Goal: Information Seeking & Learning: Check status

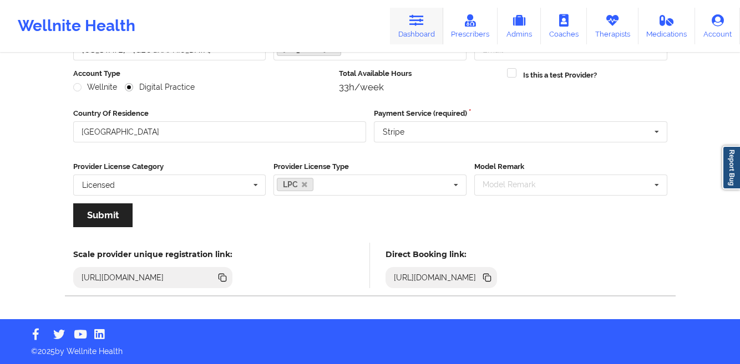
scroll to position [132, 0]
click at [414, 34] on link "Dashboard" at bounding box center [416, 26] width 53 height 37
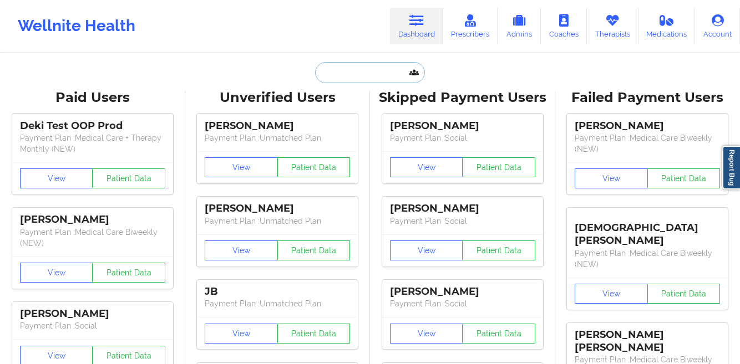
click at [320, 79] on input "text" at bounding box center [370, 72] width 110 height 21
paste input "Heaven Okumakpeyi"
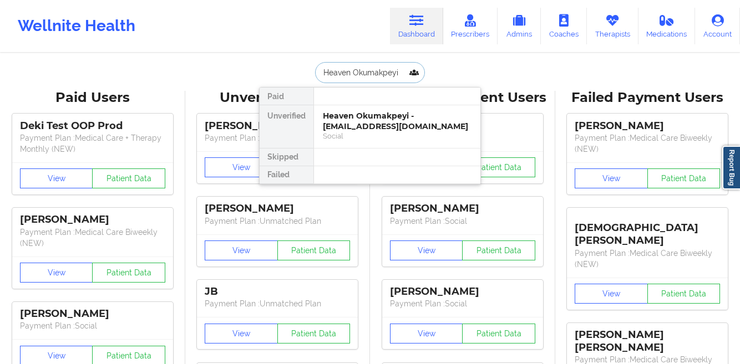
type input "Heaven Okumakpeyi"
click at [354, 125] on div "Heaven Okumakpeyi - [EMAIL_ADDRESS][DOMAIN_NAME]" at bounding box center [397, 121] width 149 height 21
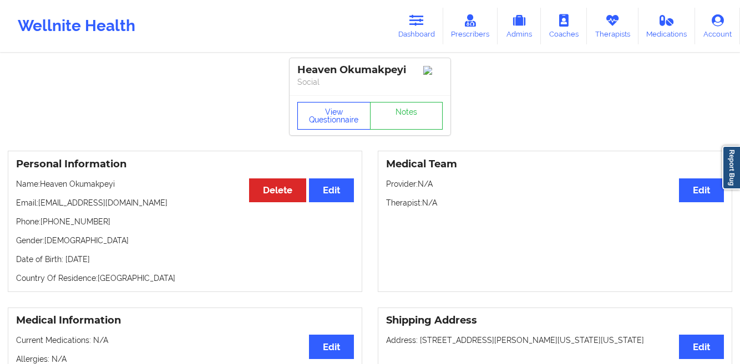
click at [322, 127] on button "View Questionnaire" at bounding box center [333, 116] width 73 height 28
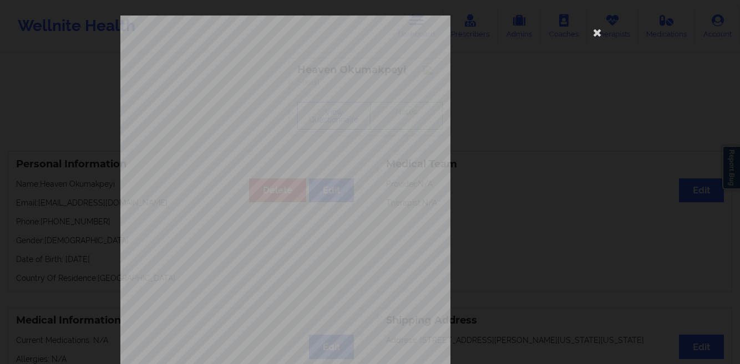
scroll to position [165, 0]
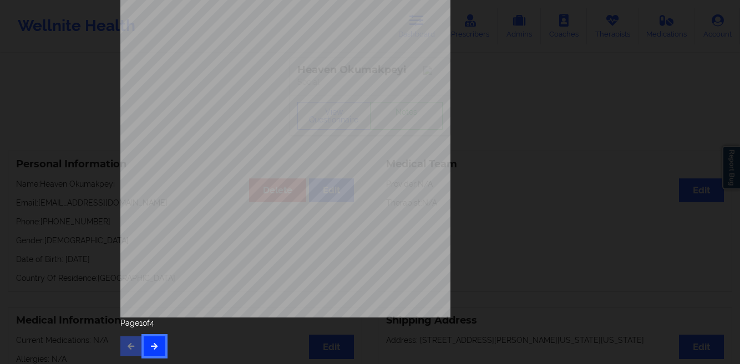
click at [146, 346] on button "button" at bounding box center [155, 347] width 22 height 20
click at [92, 215] on div "none Insurance Member ID for patient This patient has not provided his Member I…" at bounding box center [370, 182] width 740 height 364
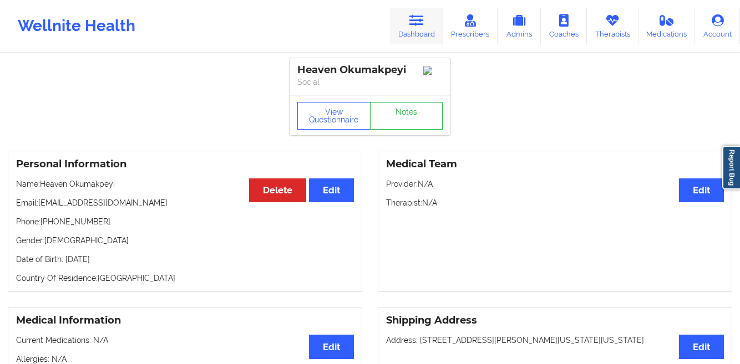
click at [418, 32] on link "Dashboard" at bounding box center [416, 26] width 53 height 37
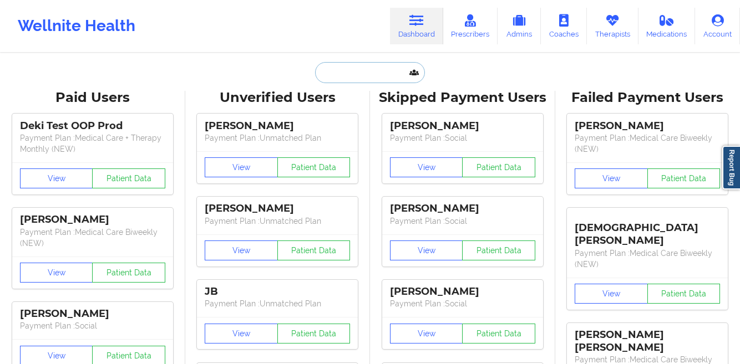
click at [337, 74] on input "text" at bounding box center [370, 72] width 110 height 21
paste input "[PERSON_NAME]"
type input "[PERSON_NAME]"
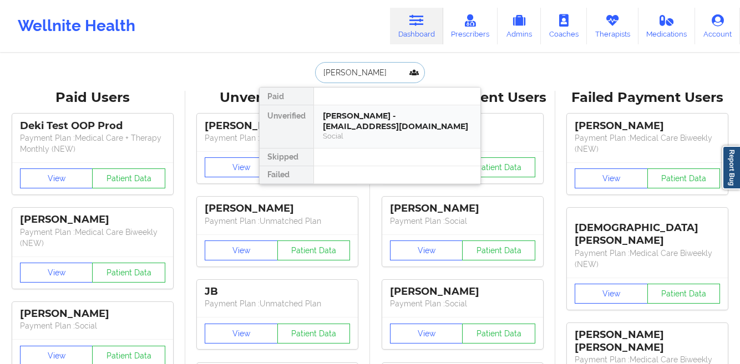
click at [326, 120] on div "[PERSON_NAME] - [EMAIL_ADDRESS][DOMAIN_NAME]" at bounding box center [397, 121] width 149 height 21
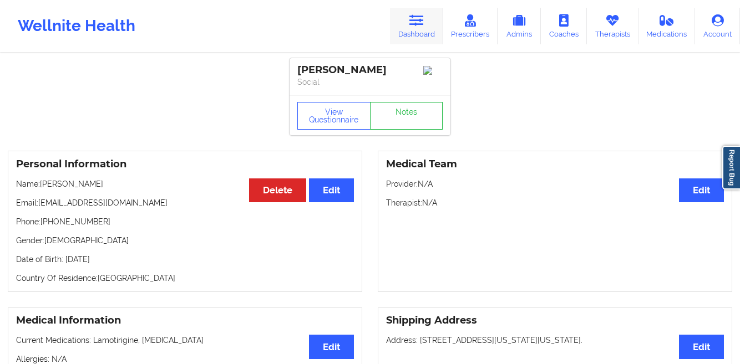
click at [409, 19] on link "Dashboard" at bounding box center [416, 26] width 53 height 37
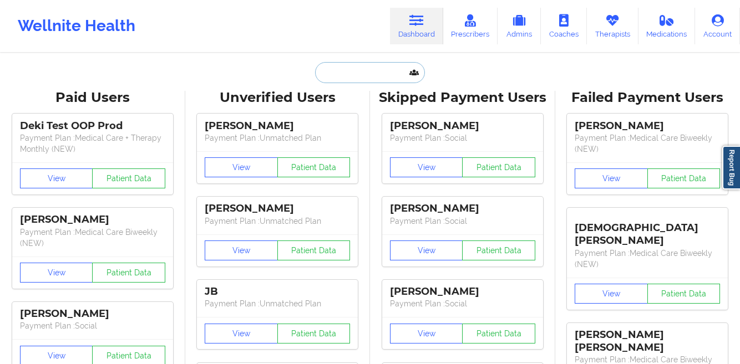
click at [330, 79] on input "text" at bounding box center [370, 72] width 110 height 21
paste input "[PERSON_NAME]"
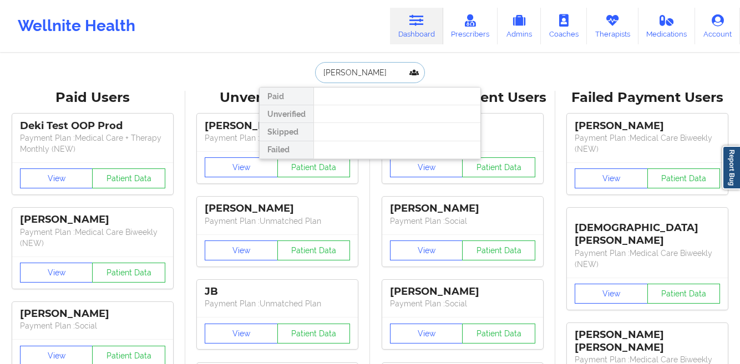
click at [345, 75] on input "[PERSON_NAME]" at bounding box center [370, 72] width 110 height 21
type input "[PERSON_NAME]"
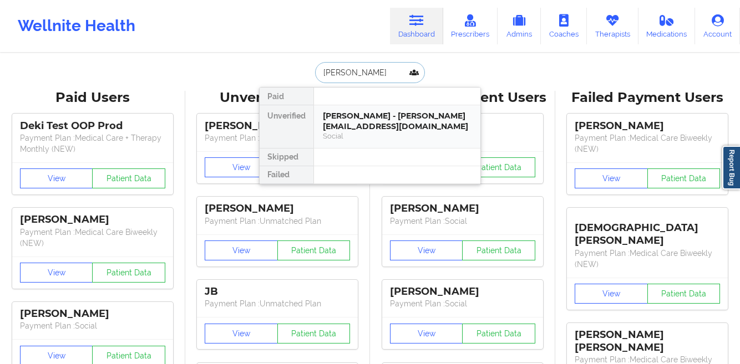
click at [340, 112] on div "[PERSON_NAME] - [PERSON_NAME][EMAIL_ADDRESS][DOMAIN_NAME]" at bounding box center [397, 121] width 149 height 21
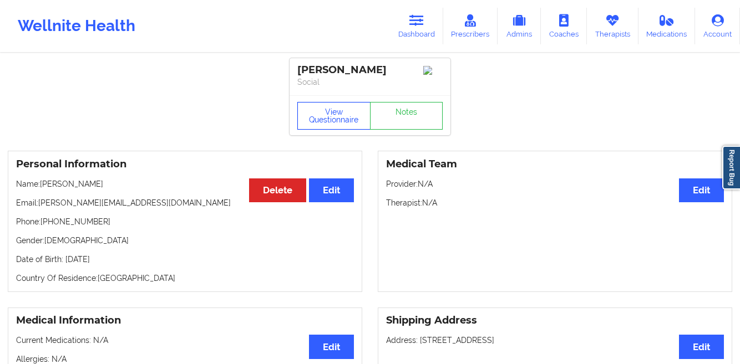
click at [318, 119] on button "View Questionnaire" at bounding box center [333, 116] width 73 height 28
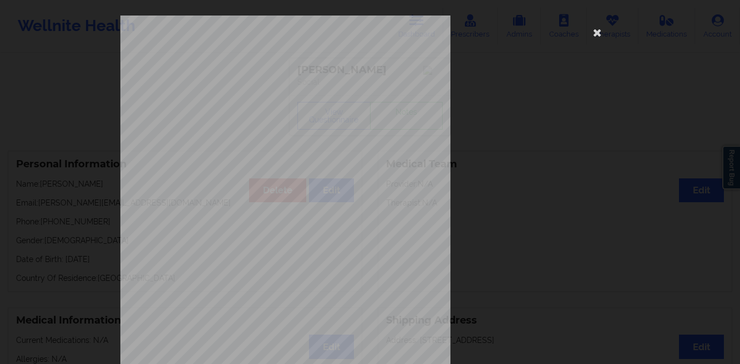
scroll to position [165, 0]
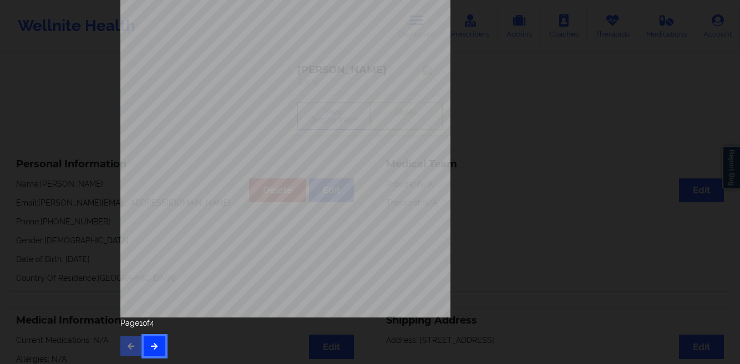
click at [150, 343] on icon "button" at bounding box center [154, 346] width 9 height 7
